Goal: Use online tool/utility: Utilize a website feature to perform a specific function

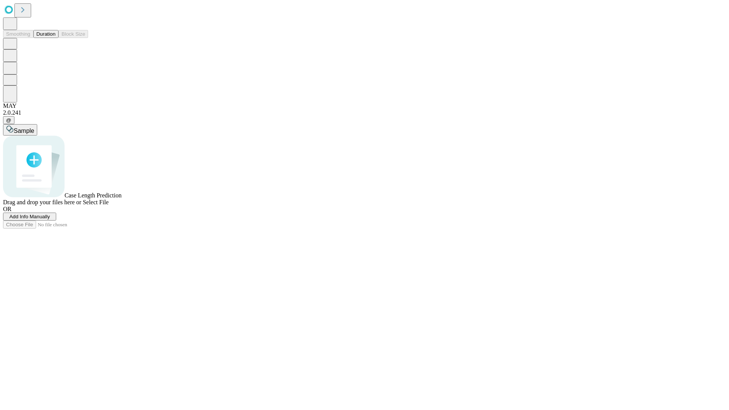
click at [55, 38] on button "Duration" at bounding box center [45, 34] width 25 height 8
click at [50, 220] on span "Add Info Manually" at bounding box center [29, 217] width 41 height 6
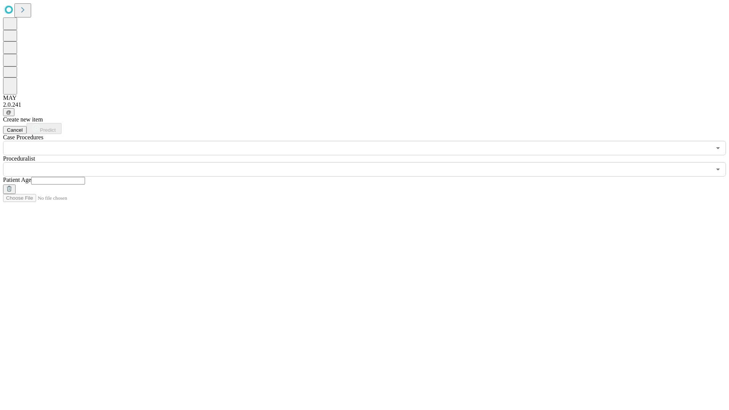
click at [85, 177] on input "text" at bounding box center [58, 181] width 54 height 8
type input "**"
click at [370, 162] on input "text" at bounding box center [357, 169] width 708 height 14
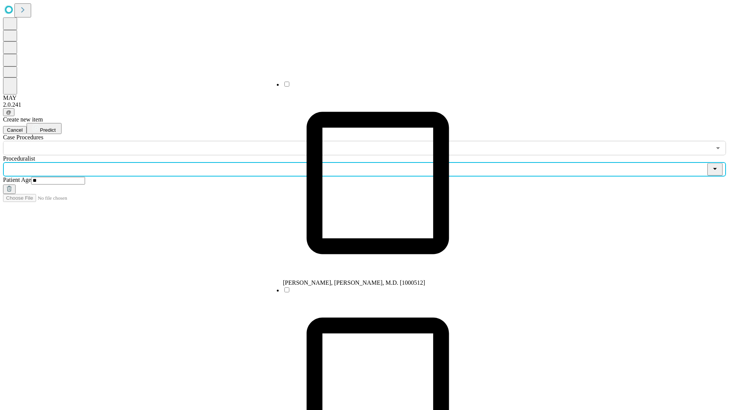
click at [370, 87] on li "[PERSON_NAME], [PERSON_NAME], M.D. [1000512]" at bounding box center [378, 184] width 190 height 206
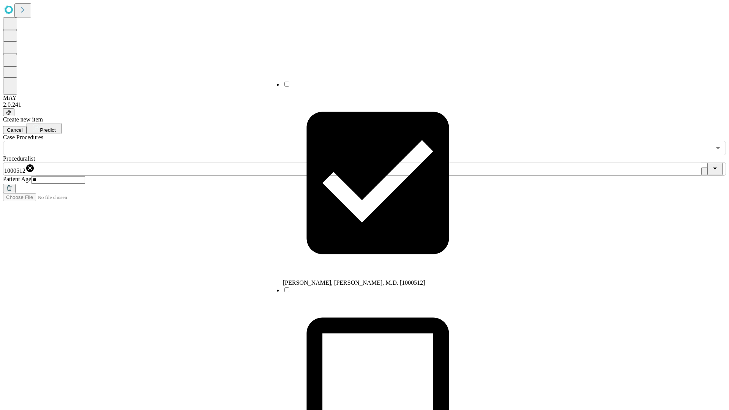
click at [160, 141] on input "text" at bounding box center [357, 148] width 708 height 14
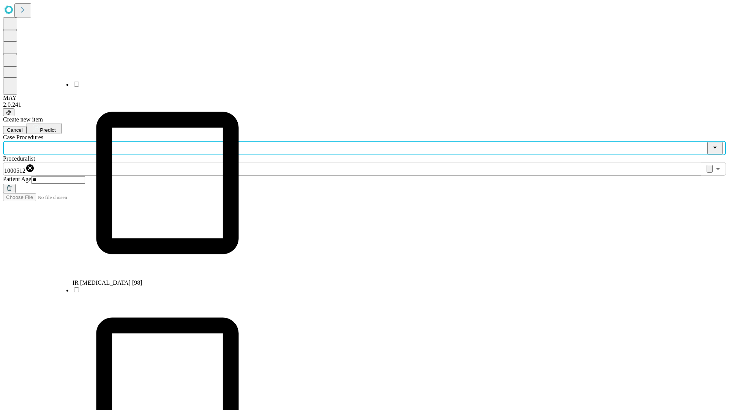
click at [160, 87] on li "IR [MEDICAL_DATA] [98]" at bounding box center [168, 184] width 190 height 206
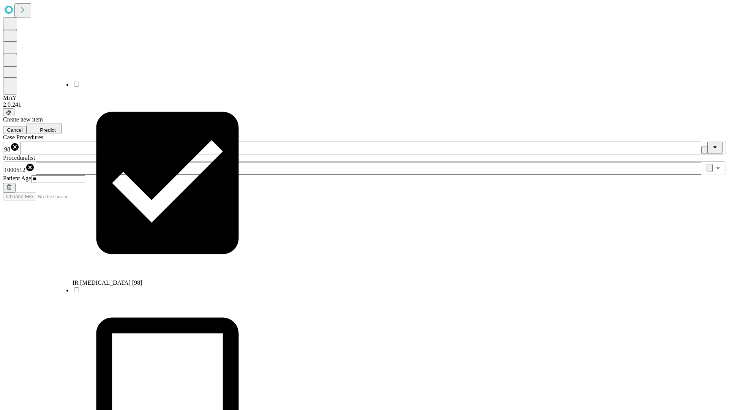
click at [55, 127] on span "Predict" at bounding box center [48, 130] width 16 height 6
